Goal: Share content

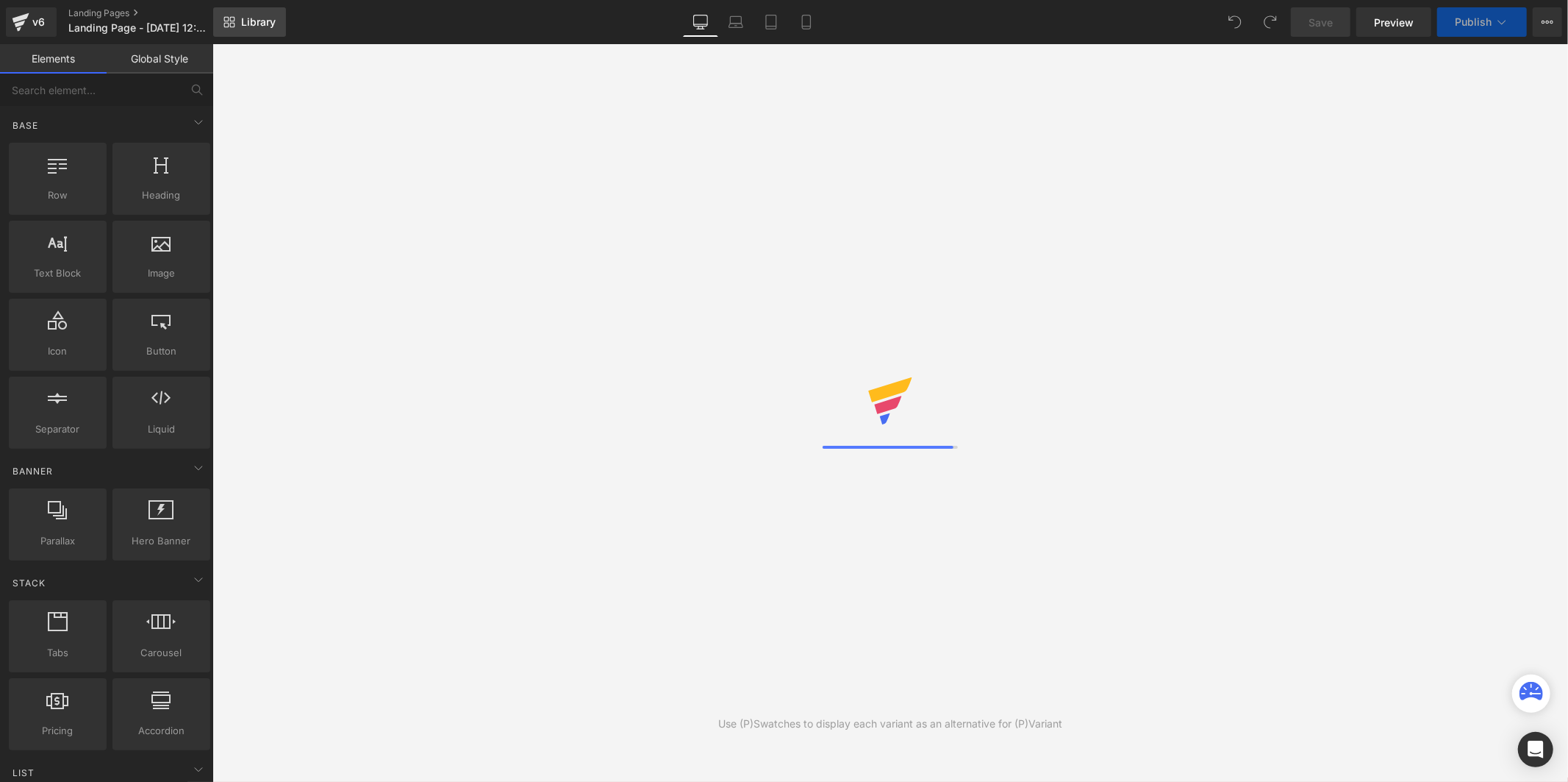
click at [267, 27] on span "Library" at bounding box center [259, 22] width 35 height 13
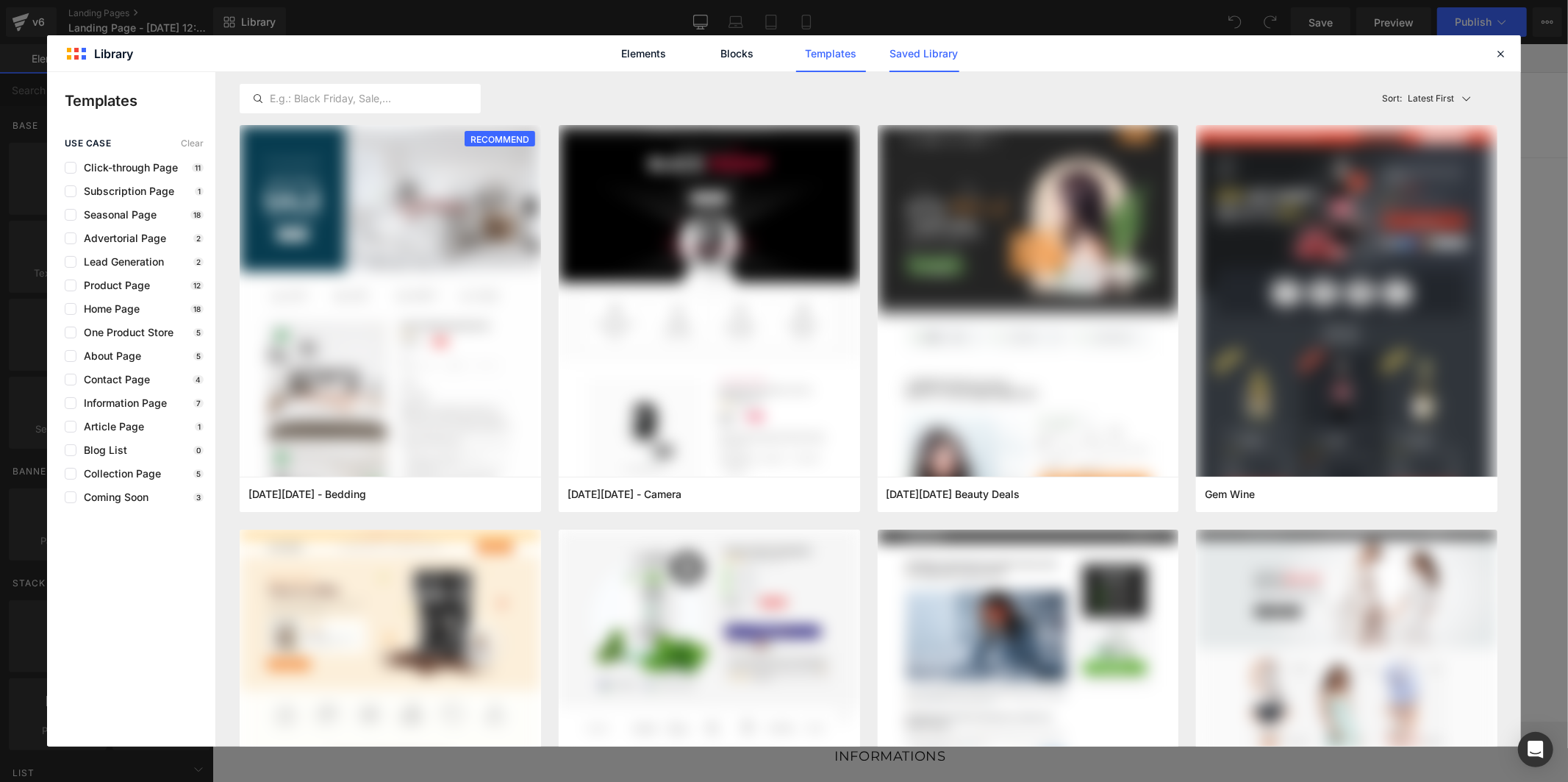
click at [899, 52] on link "Saved Library" at bounding box center [925, 53] width 70 height 37
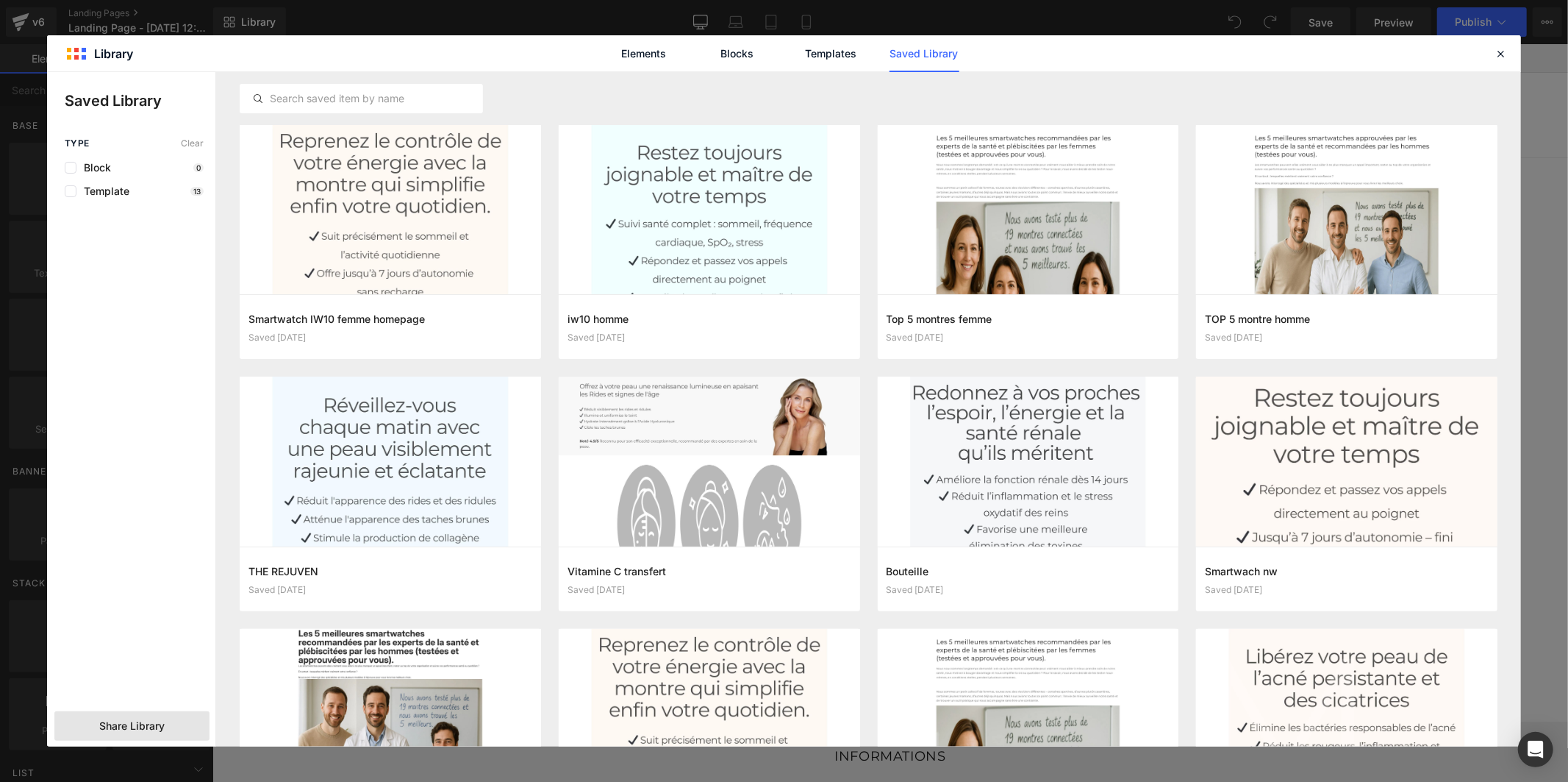
click at [164, 723] on span "Share Library" at bounding box center [132, 725] width 66 height 15
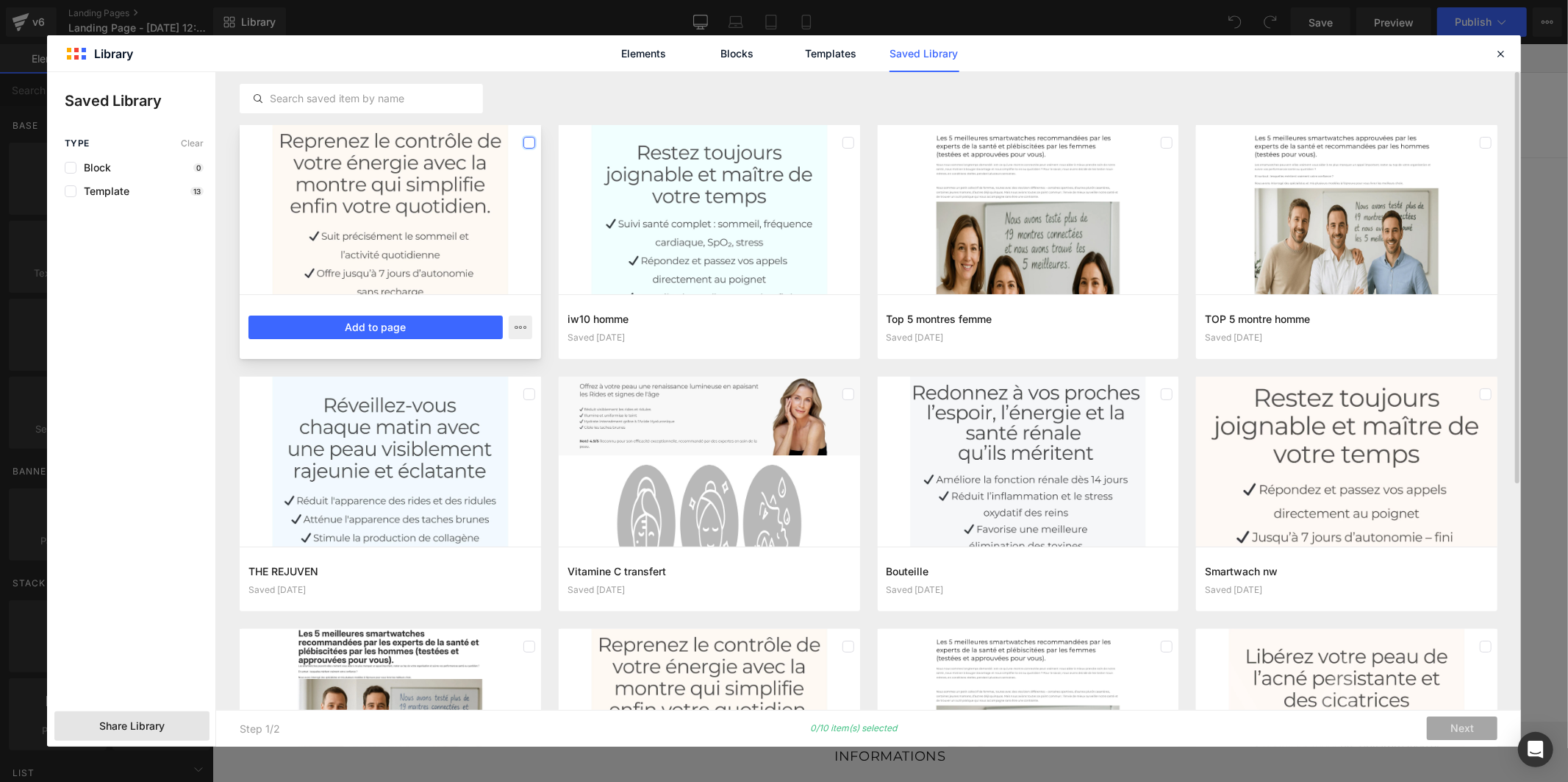
click at [528, 142] on label at bounding box center [529, 143] width 12 height 12
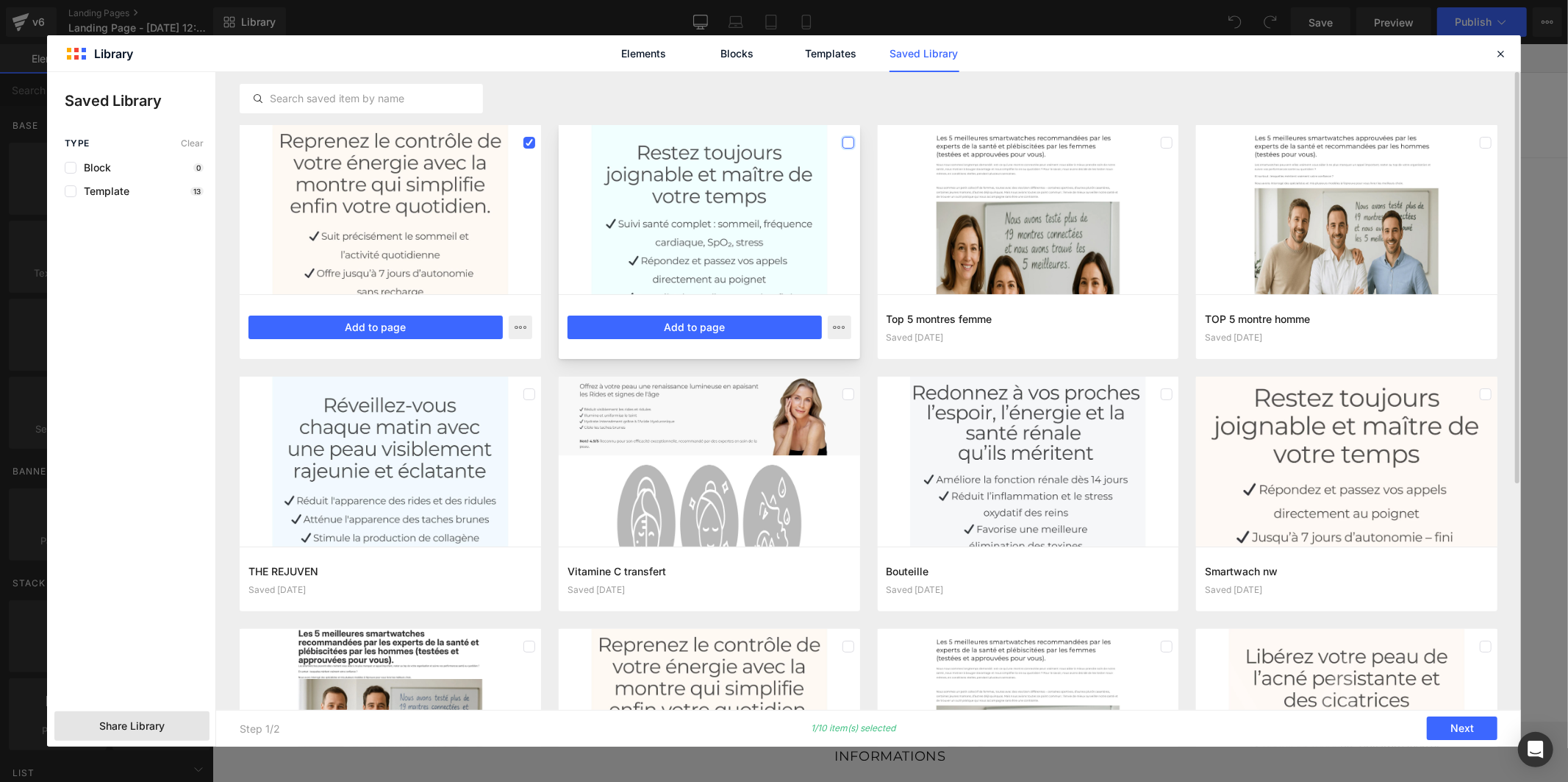
click at [848, 142] on label at bounding box center [848, 143] width 12 height 12
click at [1164, 145] on label at bounding box center [1167, 143] width 12 height 12
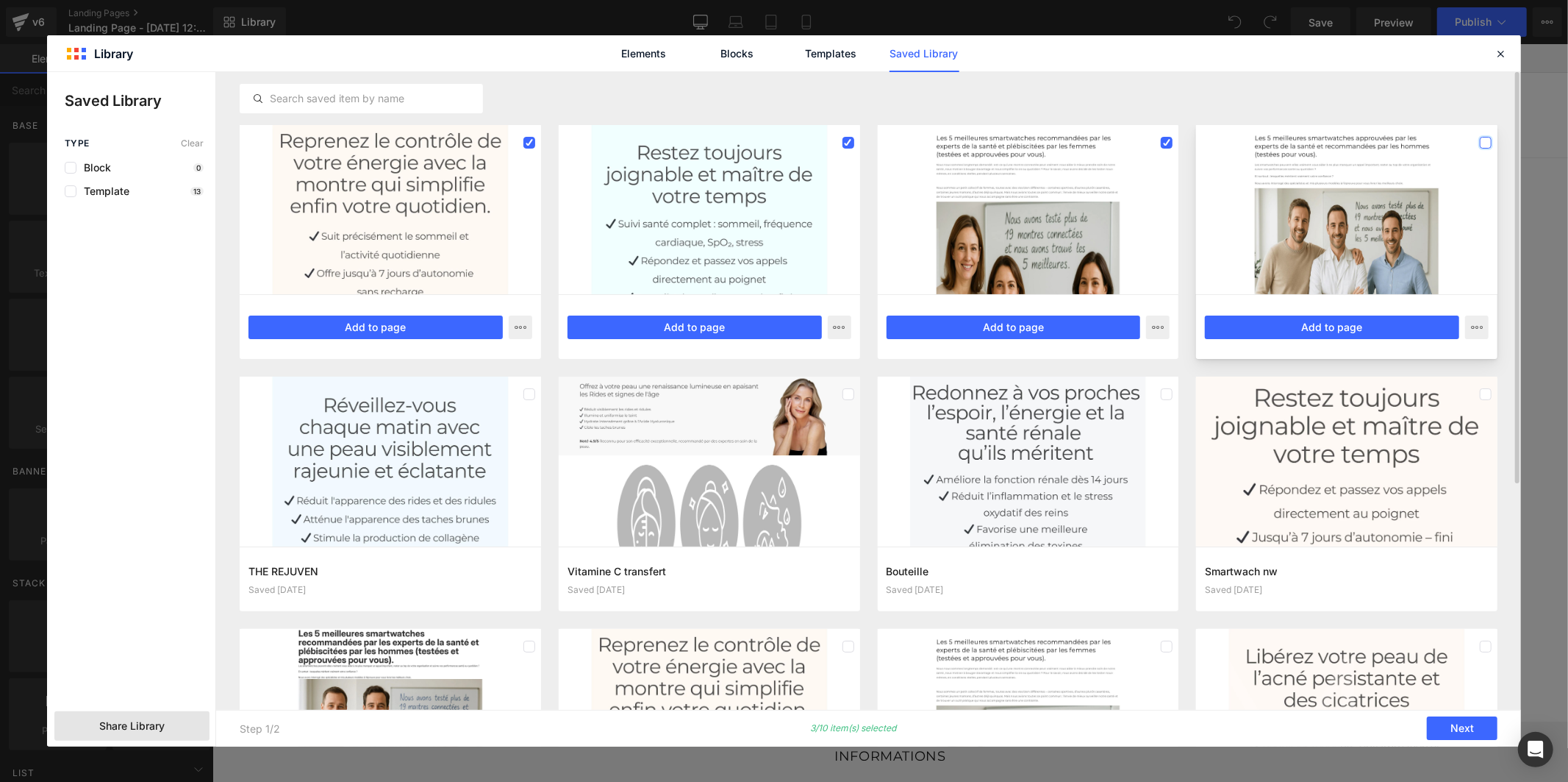
click at [1486, 142] on label at bounding box center [1485, 143] width 12 height 12
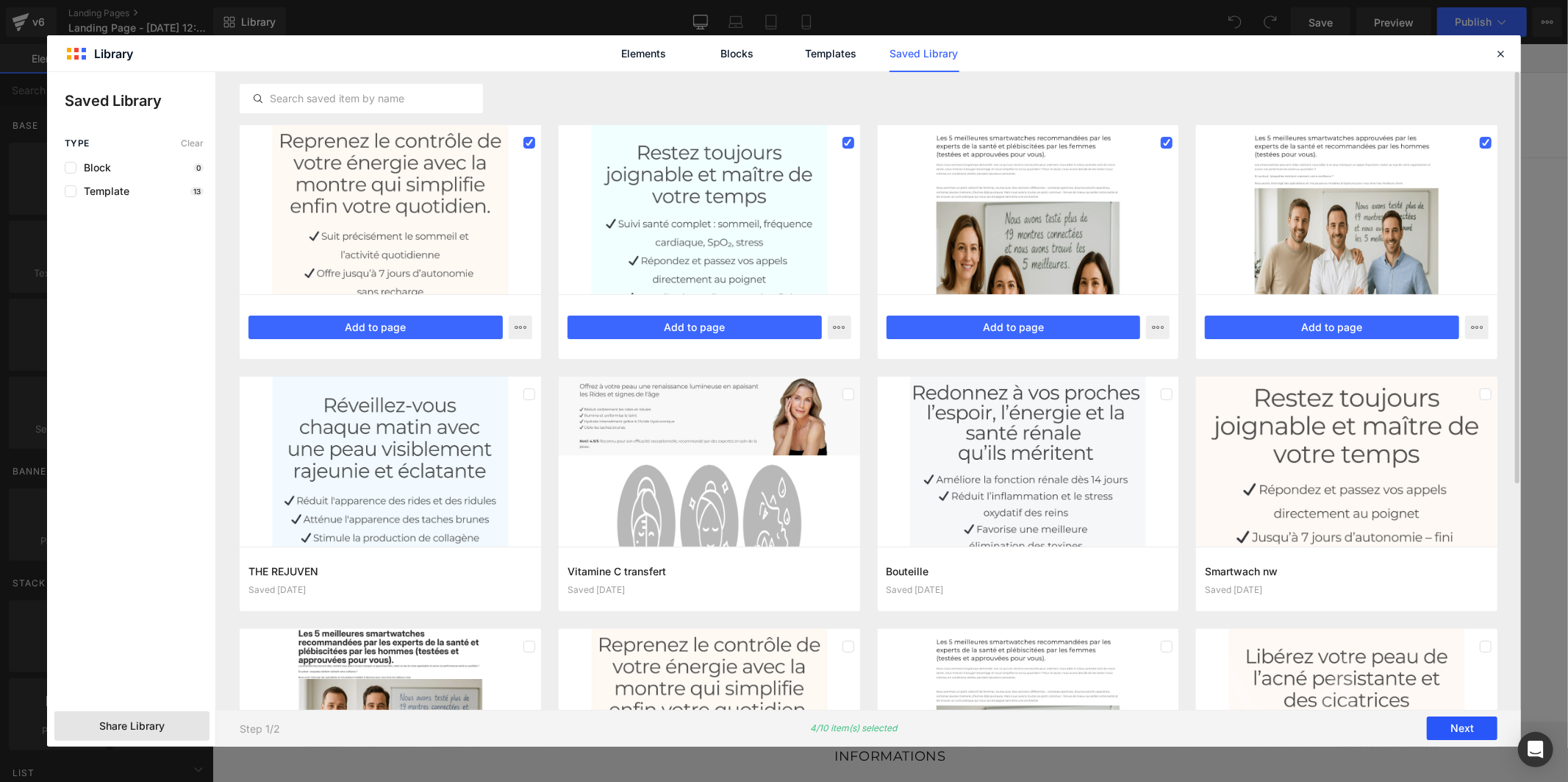
click at [1456, 728] on button "Next" at bounding box center [1462, 729] width 71 height 24
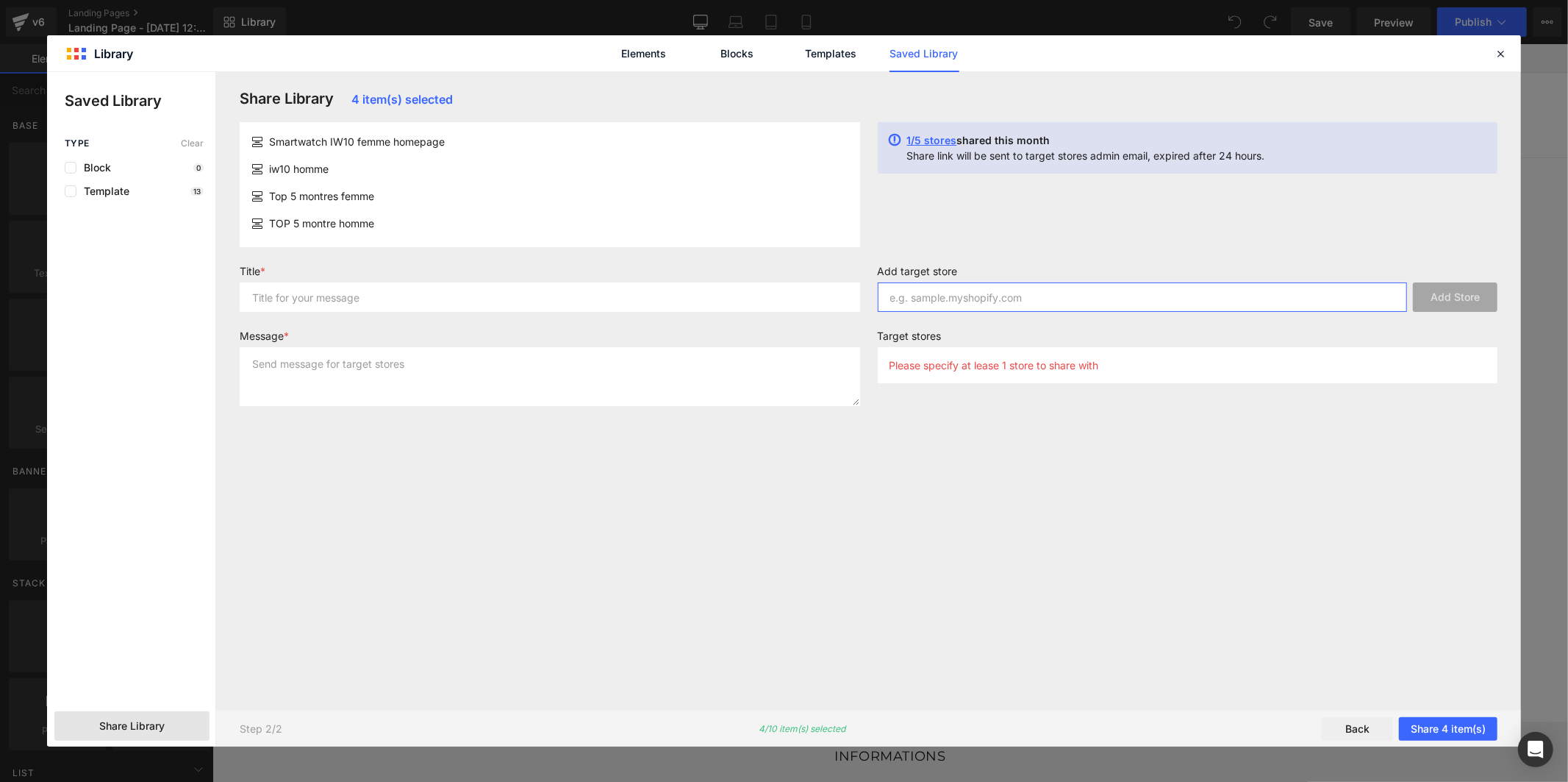
click at [1274, 300] on input "text" at bounding box center [1142, 297] width 530 height 30
paste input "naa0cq-tg"
type input "naa0cq-tg"
drag, startPoint x: 1466, startPoint y: 290, endPoint x: 1072, endPoint y: 287, distance: 394.0
click at [1465, 290] on button "Add Store" at bounding box center [1455, 297] width 85 height 30
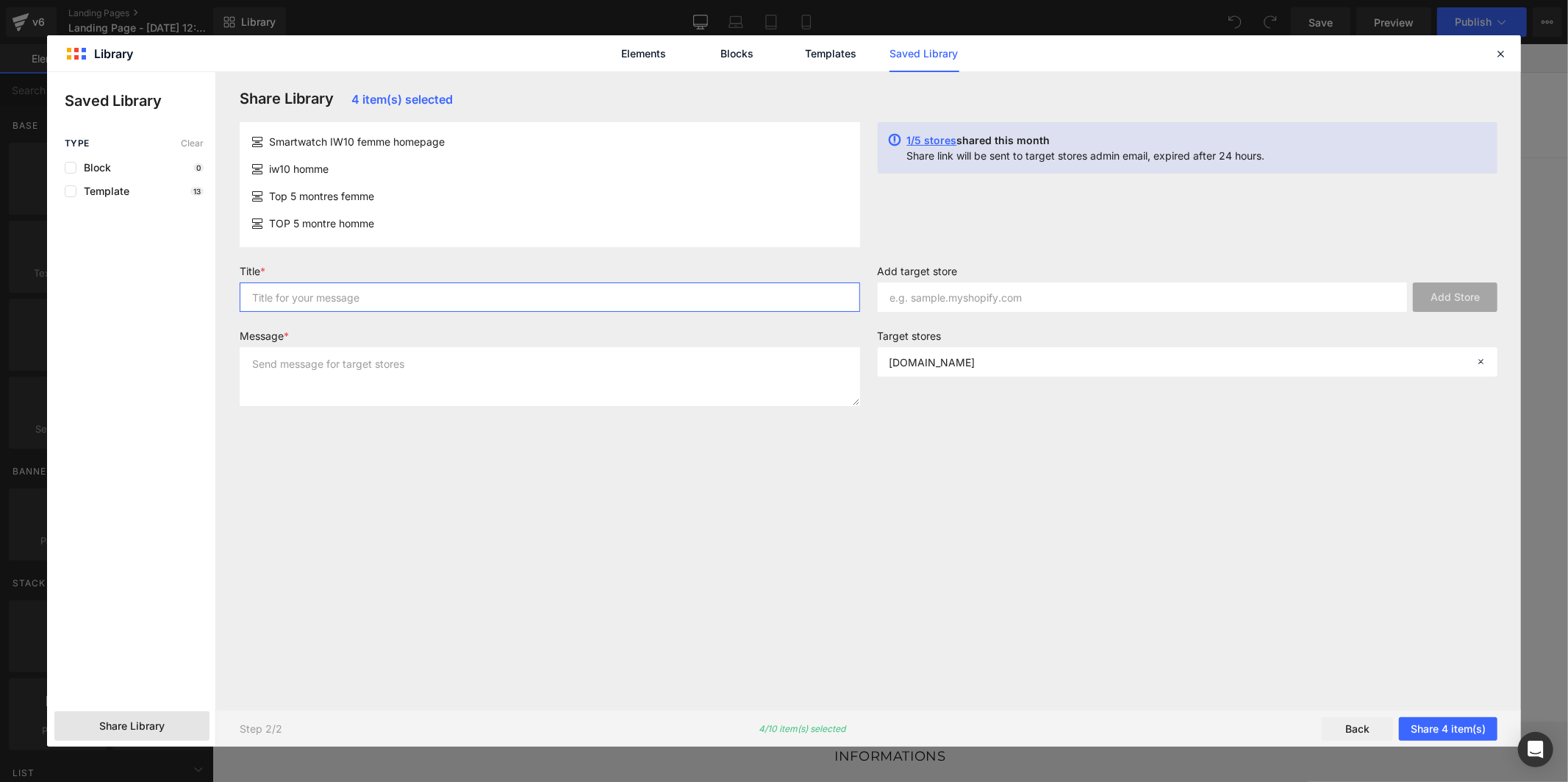
click at [746, 301] on input "text" at bounding box center [550, 297] width 620 height 30
type input "page"
click at [731, 380] on textarea at bounding box center [550, 376] width 620 height 59
type textarea "page"
click at [1469, 723] on button "Share 4 item(s)" at bounding box center [1448, 729] width 98 height 24
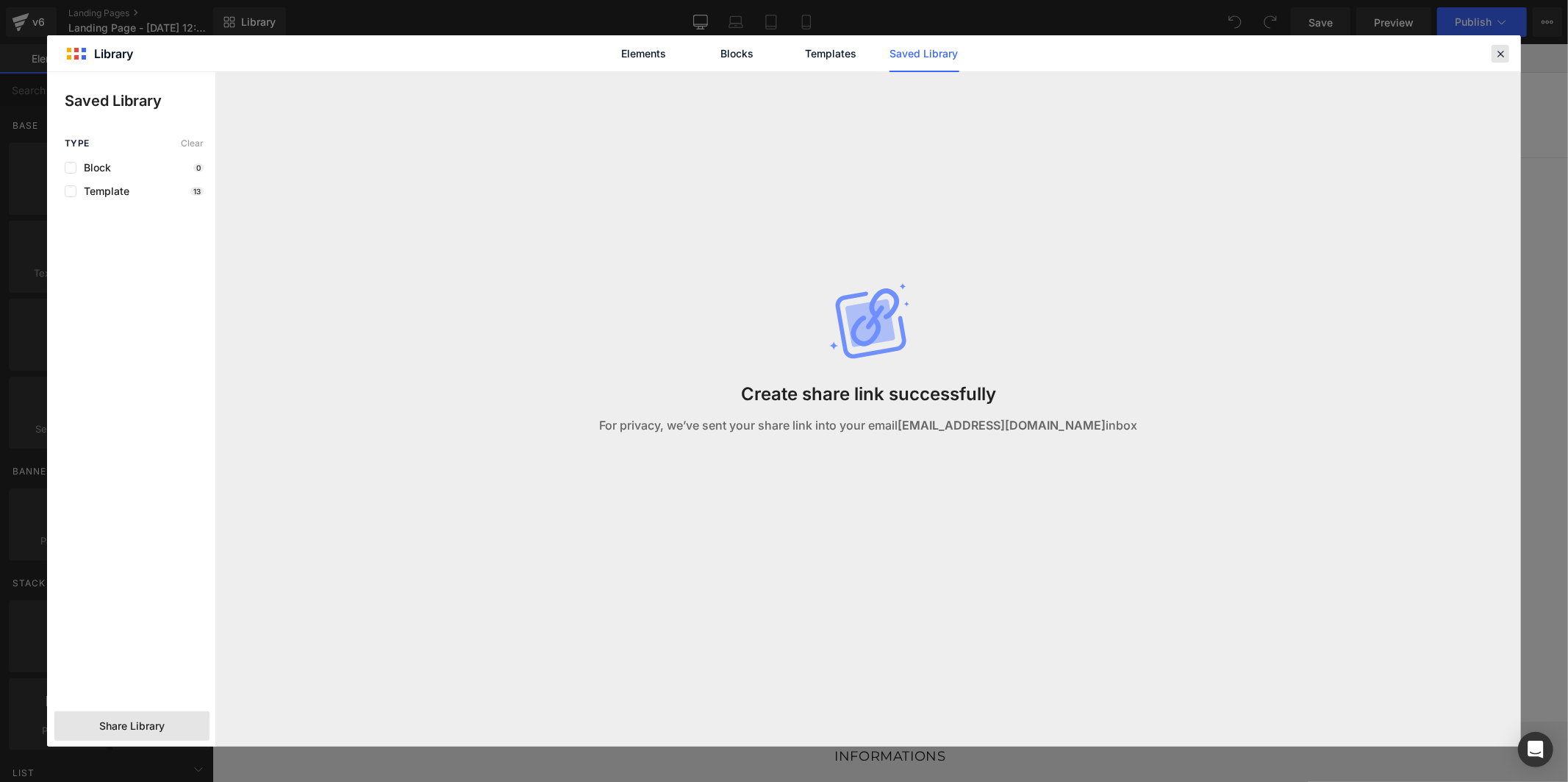
click at [1499, 52] on icon at bounding box center [1500, 53] width 13 height 13
